Goal: Navigation & Orientation: Go to known website

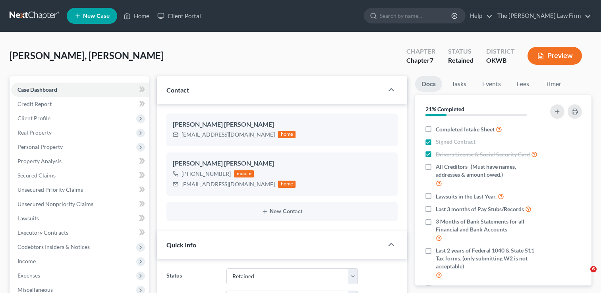
select select "8"
select select "0"
drag, startPoint x: 140, startPoint y: 13, endPoint x: 151, endPoint y: 25, distance: 15.7
click at [140, 13] on link "Home" at bounding box center [137, 16] width 34 height 14
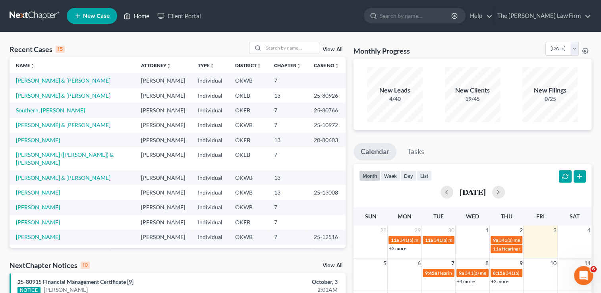
click at [148, 13] on link "Home" at bounding box center [137, 16] width 34 height 14
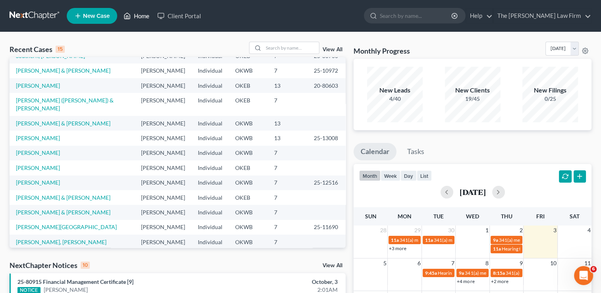
click at [138, 17] on link "Home" at bounding box center [137, 16] width 34 height 14
